Goal: Complete application form

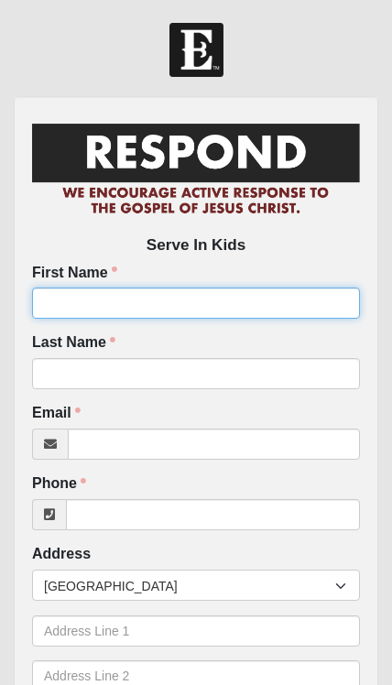
click at [274, 303] on input "First Name" at bounding box center [196, 303] width 328 height 31
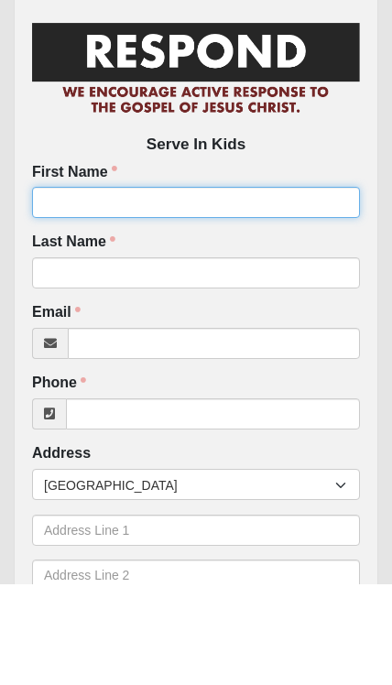
type input "[PERSON_NAME]"
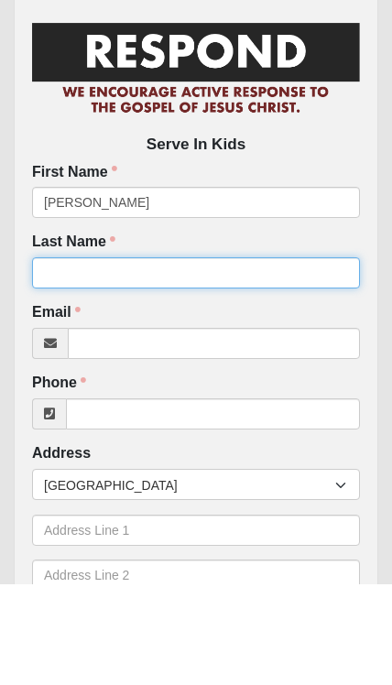
type input "[PERSON_NAME]"
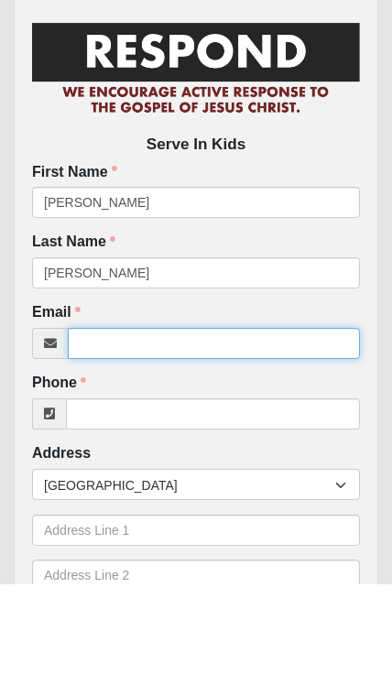
type input "[EMAIL_ADDRESS][DOMAIN_NAME]"
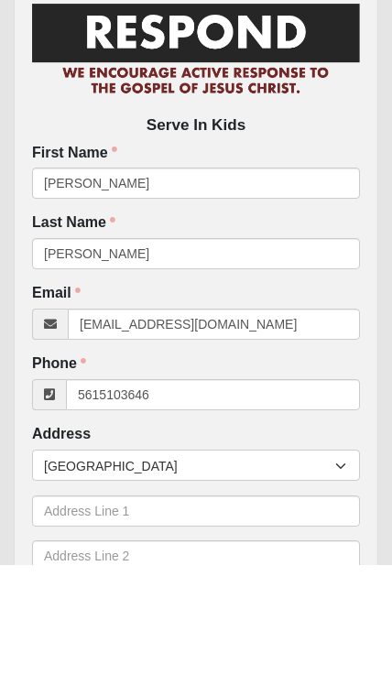
type input "[PHONE_NUMBER]"
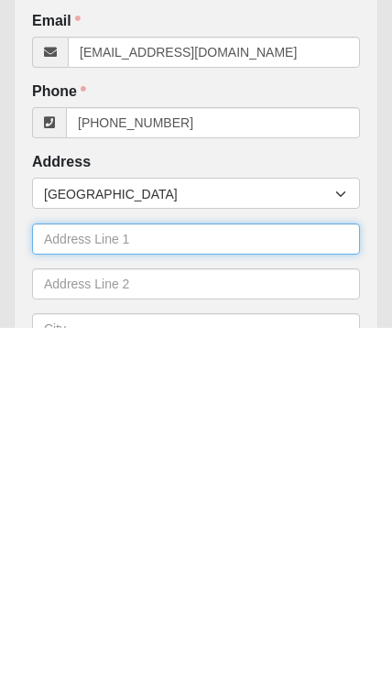
scroll to position [38, 0]
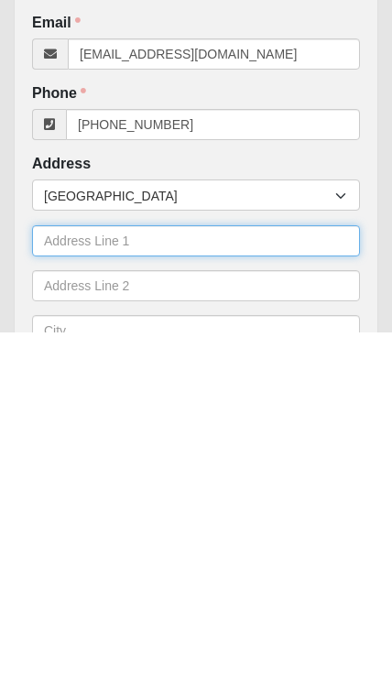
type input "[STREET_ADDRESS]"
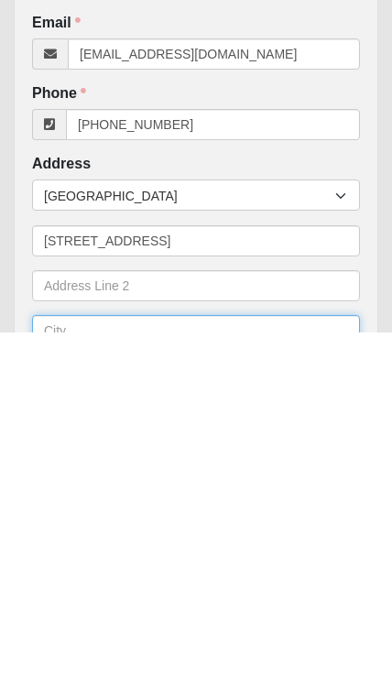
type input "[GEOGRAPHIC_DATA]"
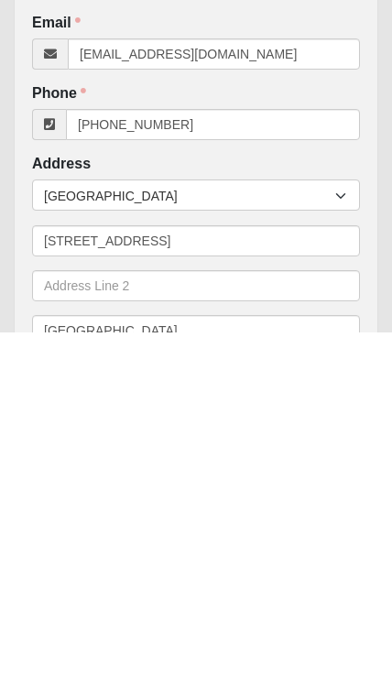
type input "32256"
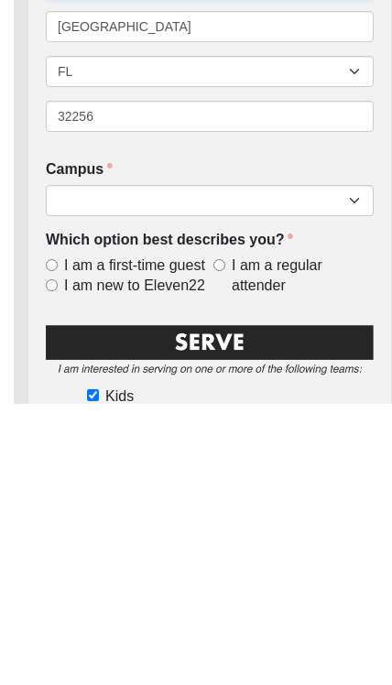
scroll to position [415, 0]
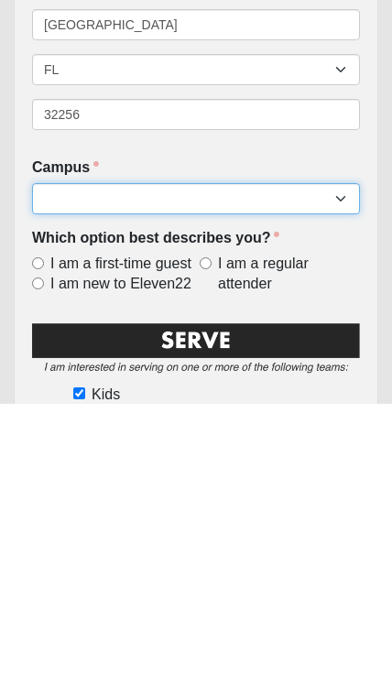
click at [340, 464] on select "Arlington Baymeadows Eleven22 Online [PERSON_NAME][GEOGRAPHIC_DATA] Jesup [GEOG…" at bounding box center [196, 479] width 328 height 31
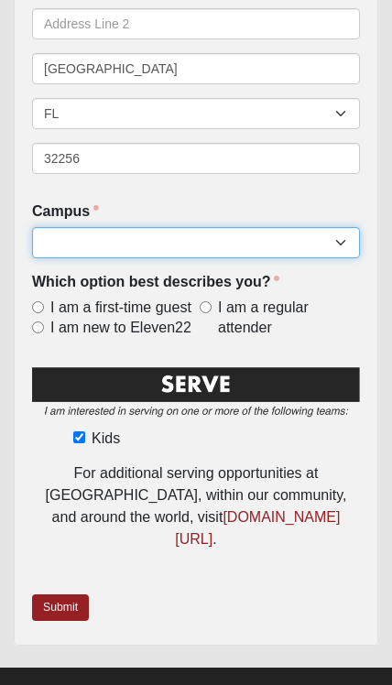
select select "2"
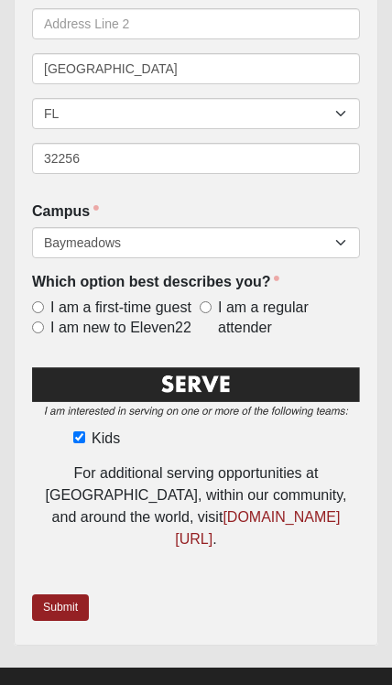
click at [211, 301] on input "I am a regular attender" at bounding box center [206, 307] width 12 height 12
radio input "true"
click at [309, 387] on img at bounding box center [196, 394] width 328 height 59
click at [53, 594] on link "Submit" at bounding box center [60, 607] width 57 height 27
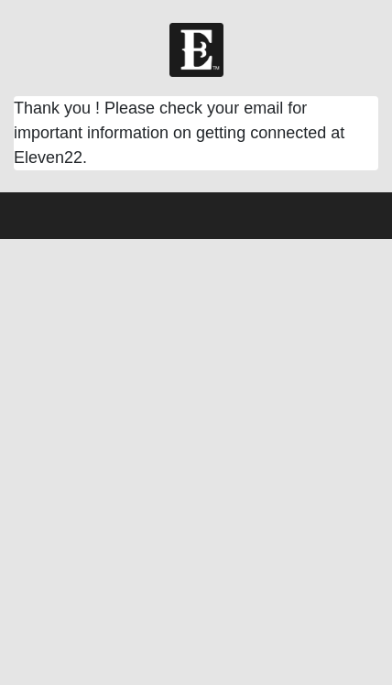
scroll to position [0, 0]
